Goal: Transaction & Acquisition: Purchase product/service

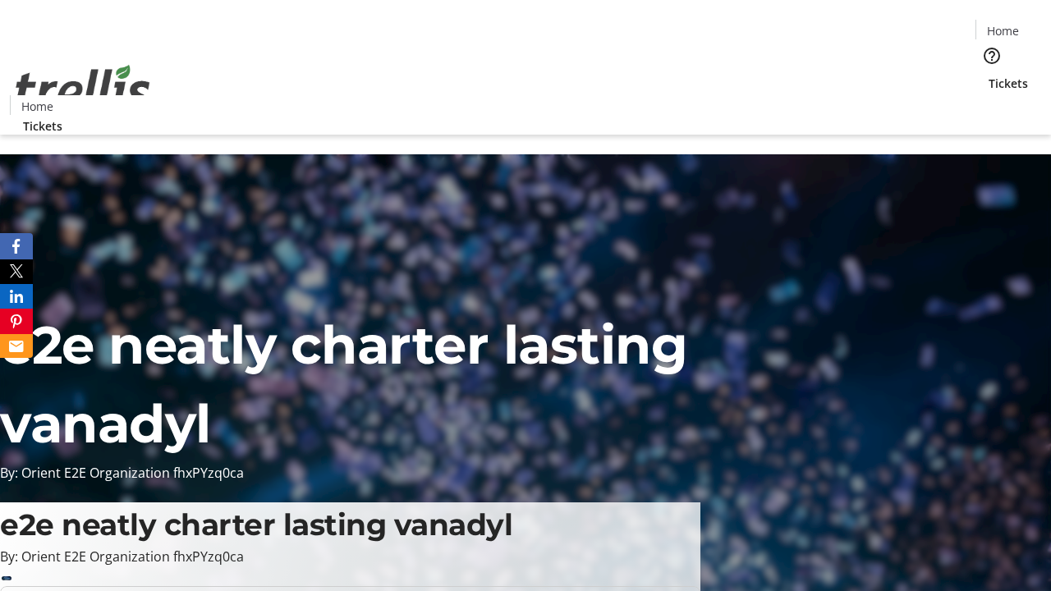
click at [988, 75] on span "Tickets" at bounding box center [1007, 83] width 39 height 17
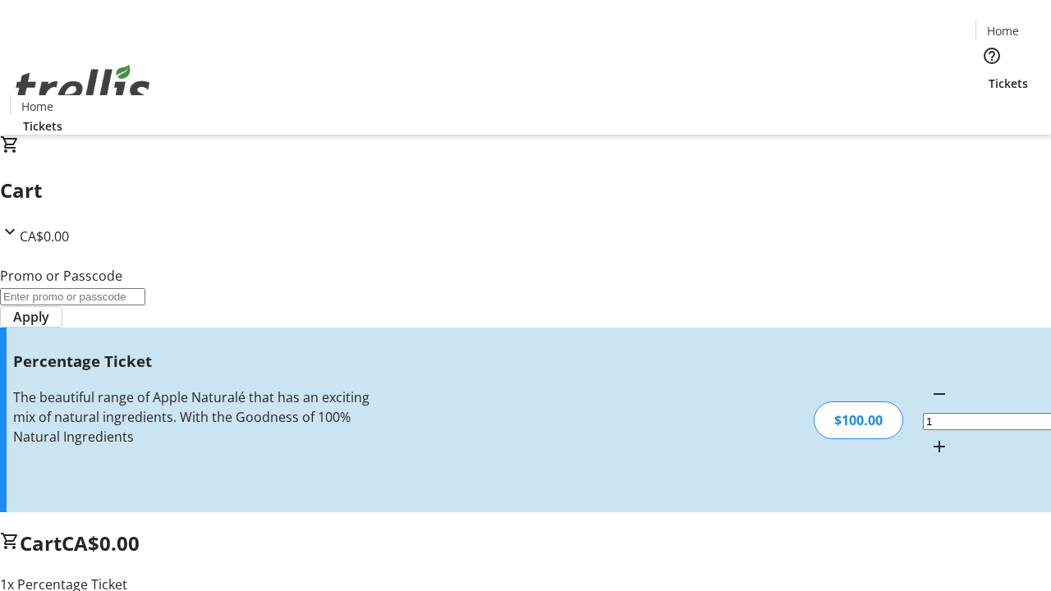
type input "FOO"
